Goal: Register for event/course

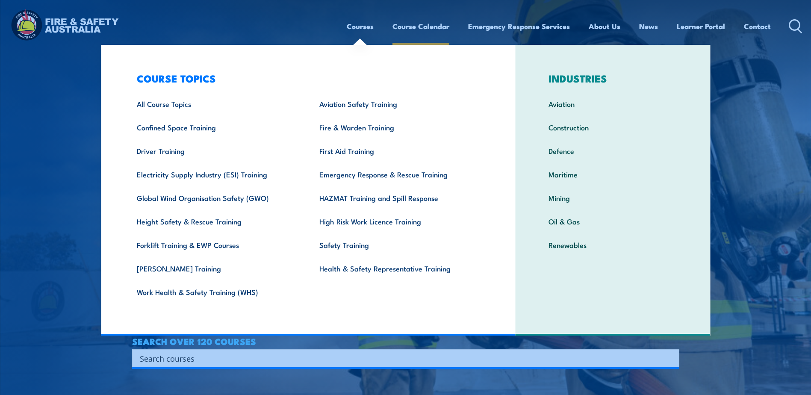
click at [420, 27] on link "Course Calendar" at bounding box center [420, 26] width 57 height 23
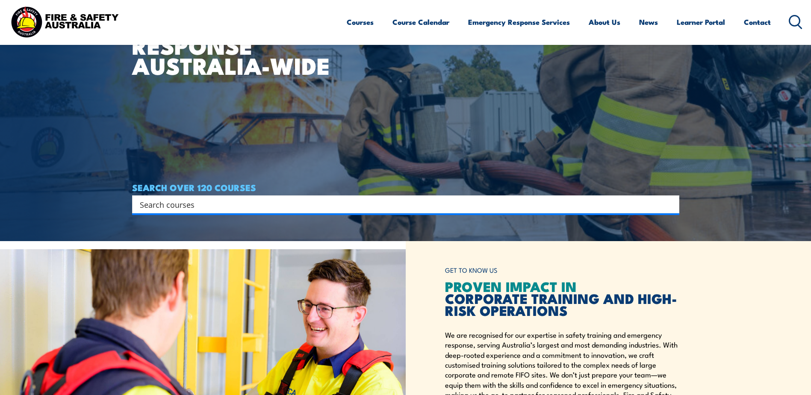
scroll to position [171, 0]
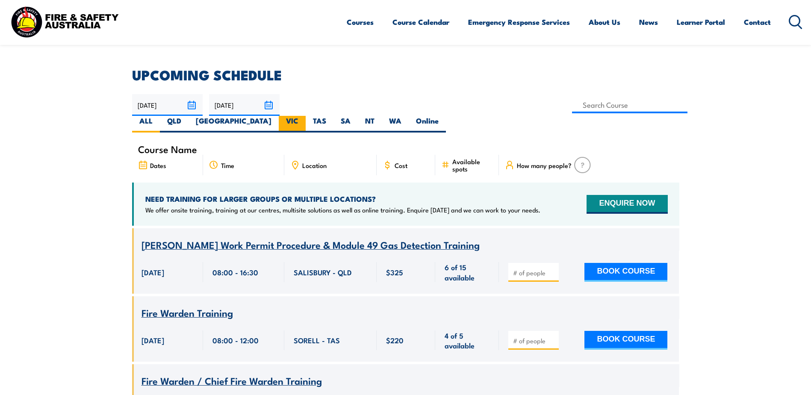
click at [306, 116] on label "VIC" at bounding box center [292, 124] width 27 height 17
click at [304, 116] on input "VIC" at bounding box center [301, 119] width 6 height 6
radio input "true"
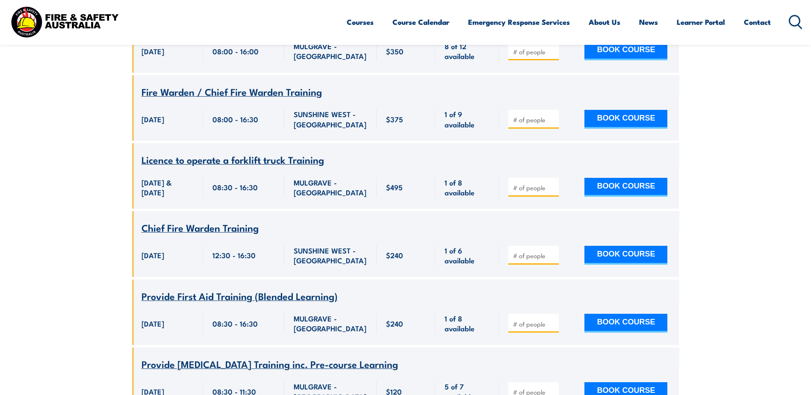
scroll to position [624, 0]
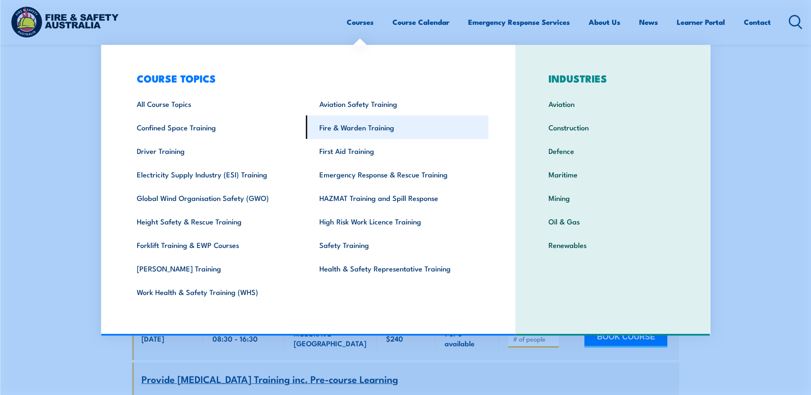
click at [368, 130] on link "Fire & Warden Training" at bounding box center [397, 127] width 183 height 24
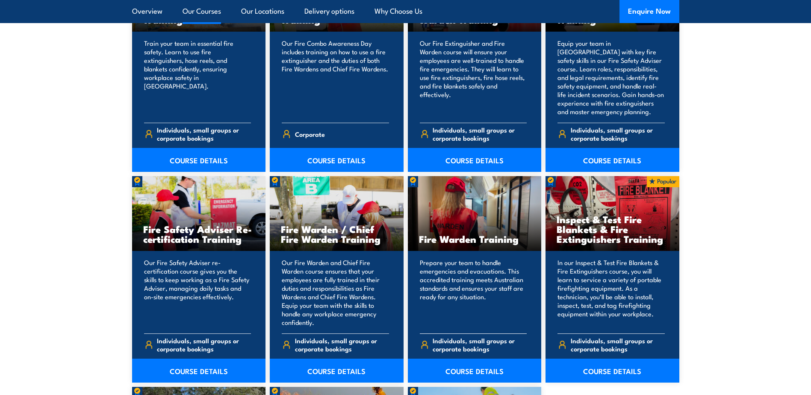
scroll to position [1026, 0]
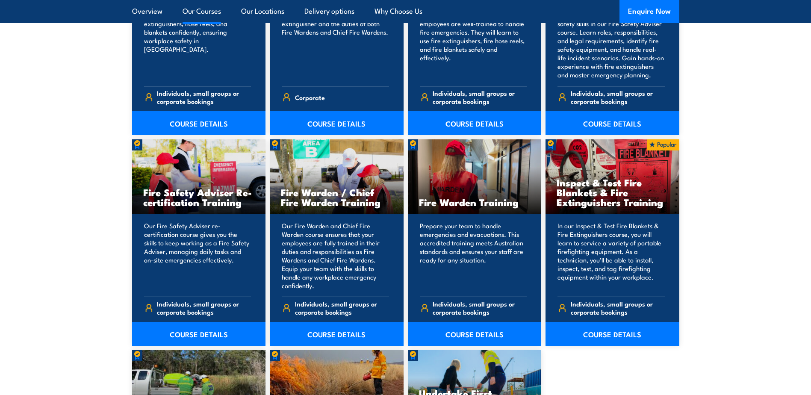
click at [474, 336] on link "COURSE DETAILS" at bounding box center [475, 334] width 134 height 24
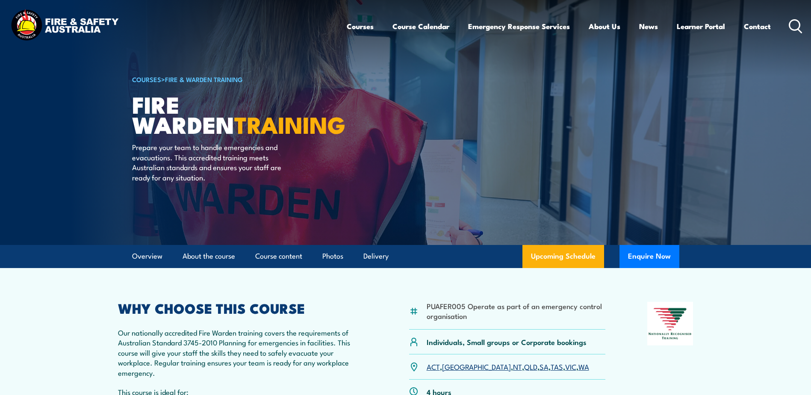
click at [57, 216] on img at bounding box center [405, 122] width 811 height 245
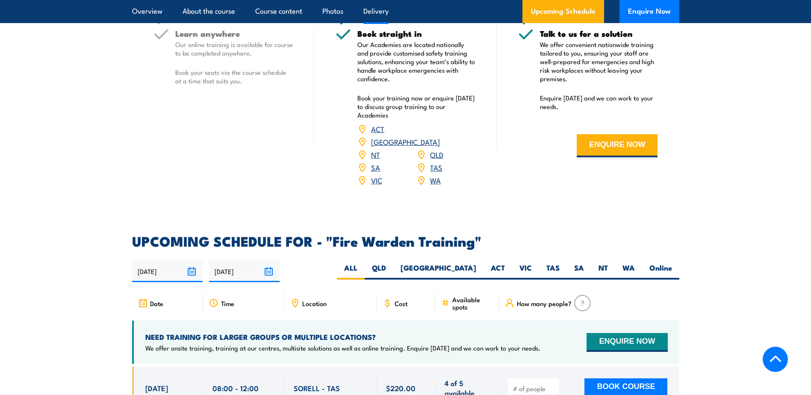
scroll to position [1411, 0]
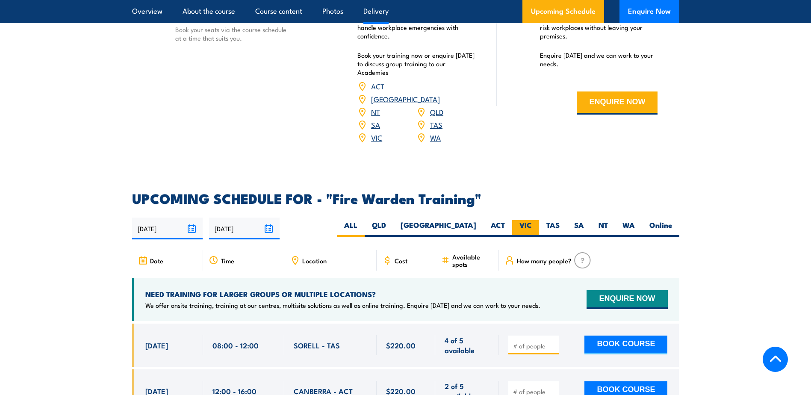
click at [525, 220] on label "VIC" at bounding box center [525, 228] width 27 height 17
click at [532, 220] on input "VIC" at bounding box center [535, 223] width 6 height 6
radio input "true"
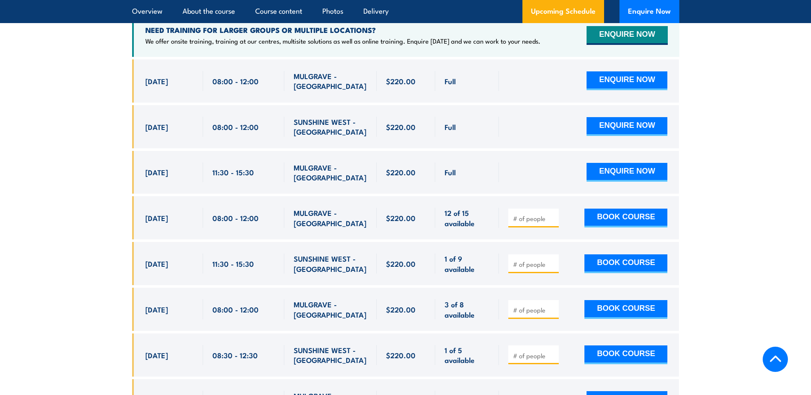
scroll to position [1676, 0]
